Goal: Information Seeking & Learning: Learn about a topic

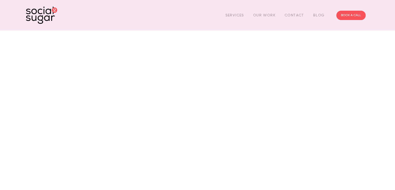
click at [246, 18] on div "Services Our Work Contact Blog" at bounding box center [275, 15] width 108 height 8
click at [237, 15] on link "Services" at bounding box center [235, 15] width 19 height 8
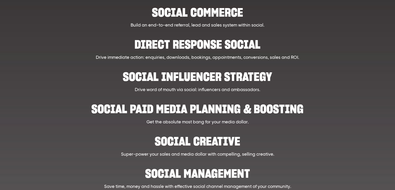
scroll to position [133, 0]
click at [247, 110] on h2 "Social paid media planning & boosting" at bounding box center [197, 106] width 296 height 16
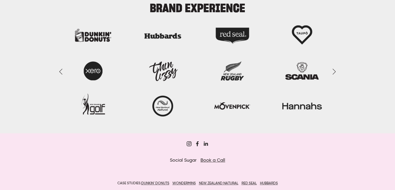
scroll to position [683, 0]
